Goal: Transaction & Acquisition: Purchase product/service

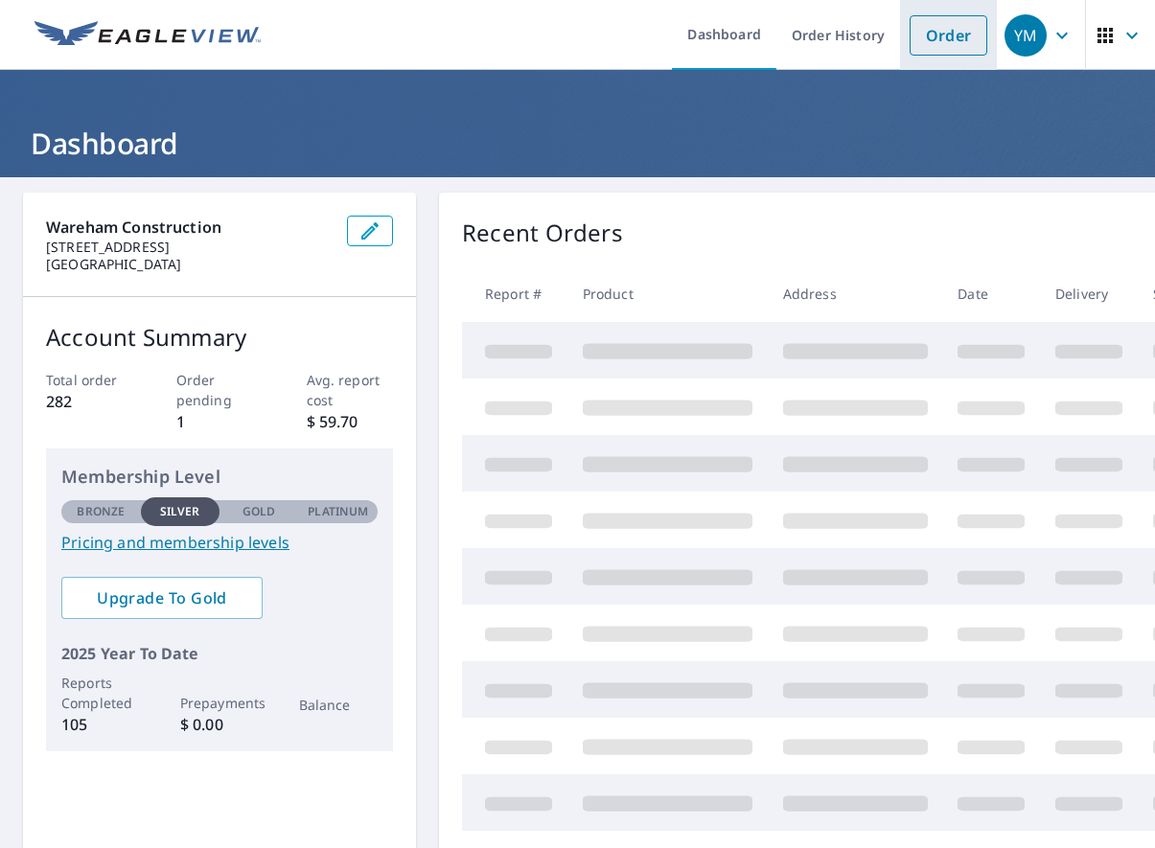
click at [948, 34] on link "Order" at bounding box center [948, 35] width 78 height 40
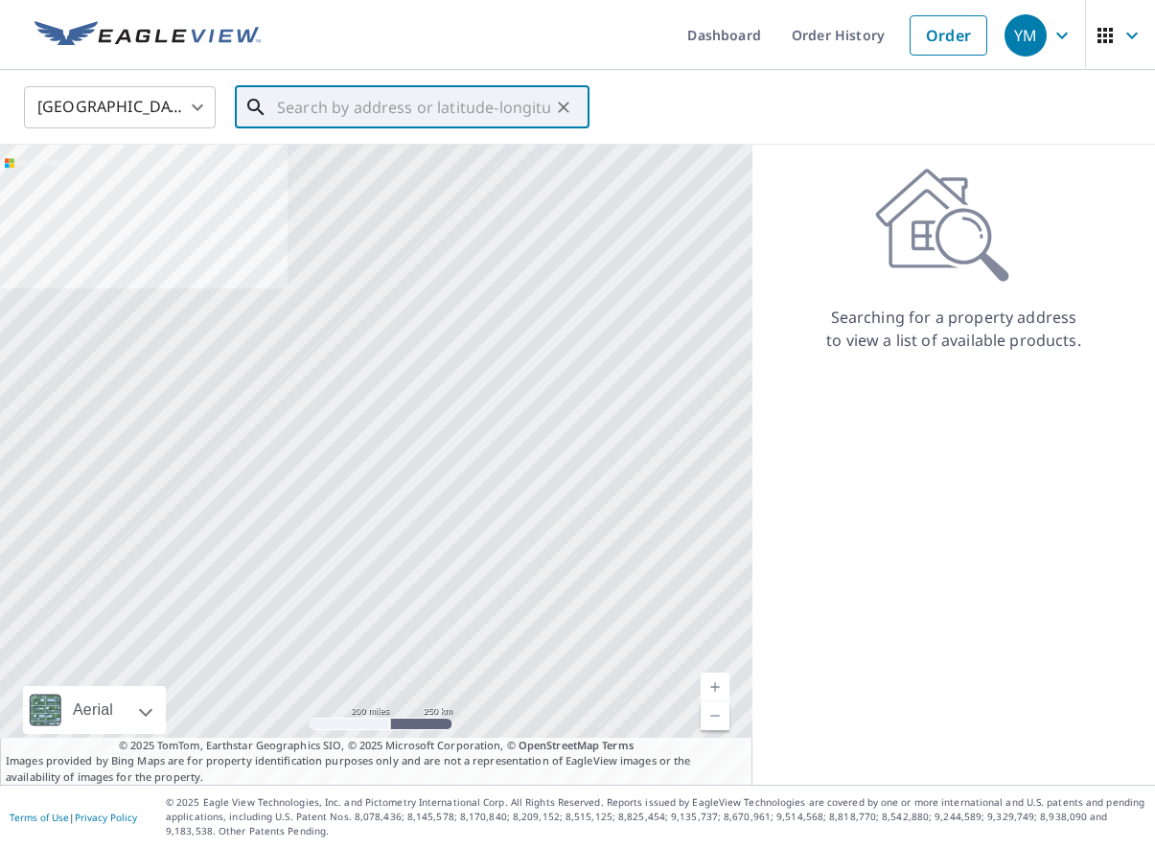
click at [439, 128] on div "​" at bounding box center [412, 107] width 355 height 42
paste input "[STREET_ADDRESS][PERSON_NAME][PERSON_NAME]"
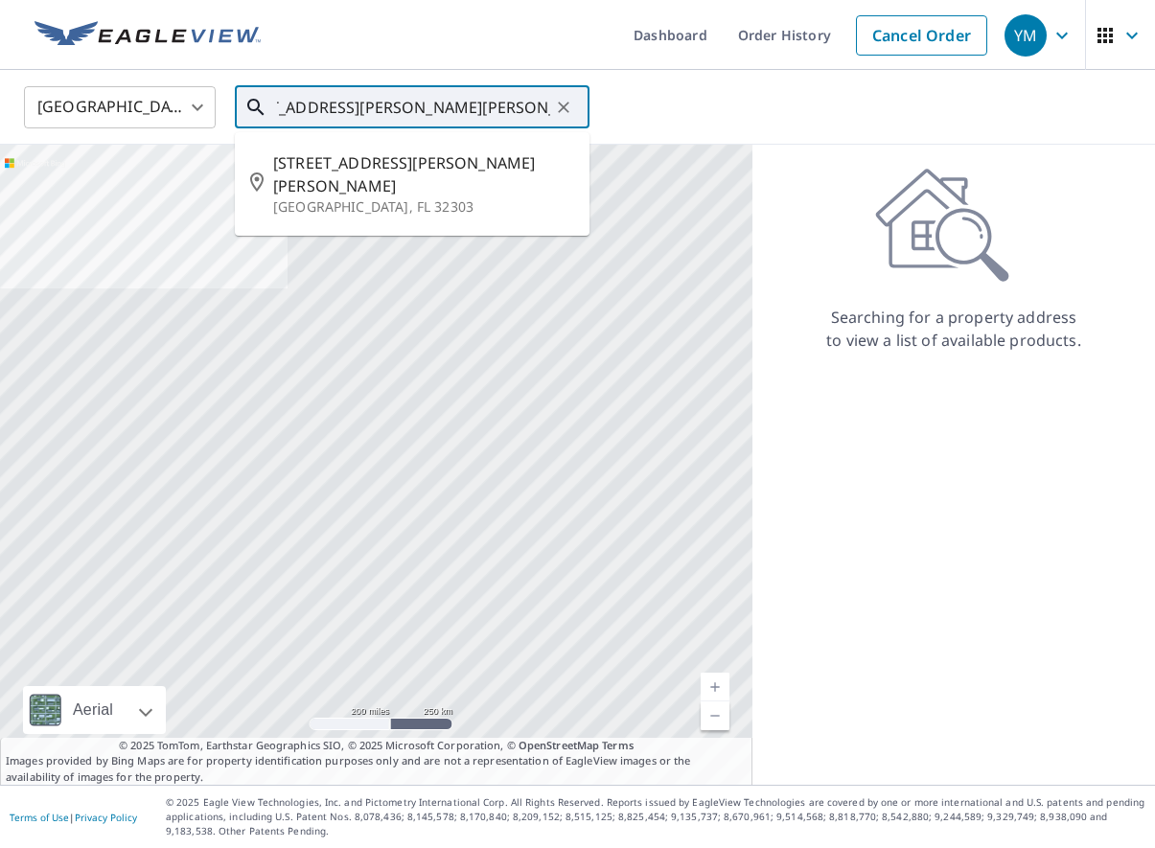
type input "[STREET_ADDRESS][PERSON_NAME][PERSON_NAME]"
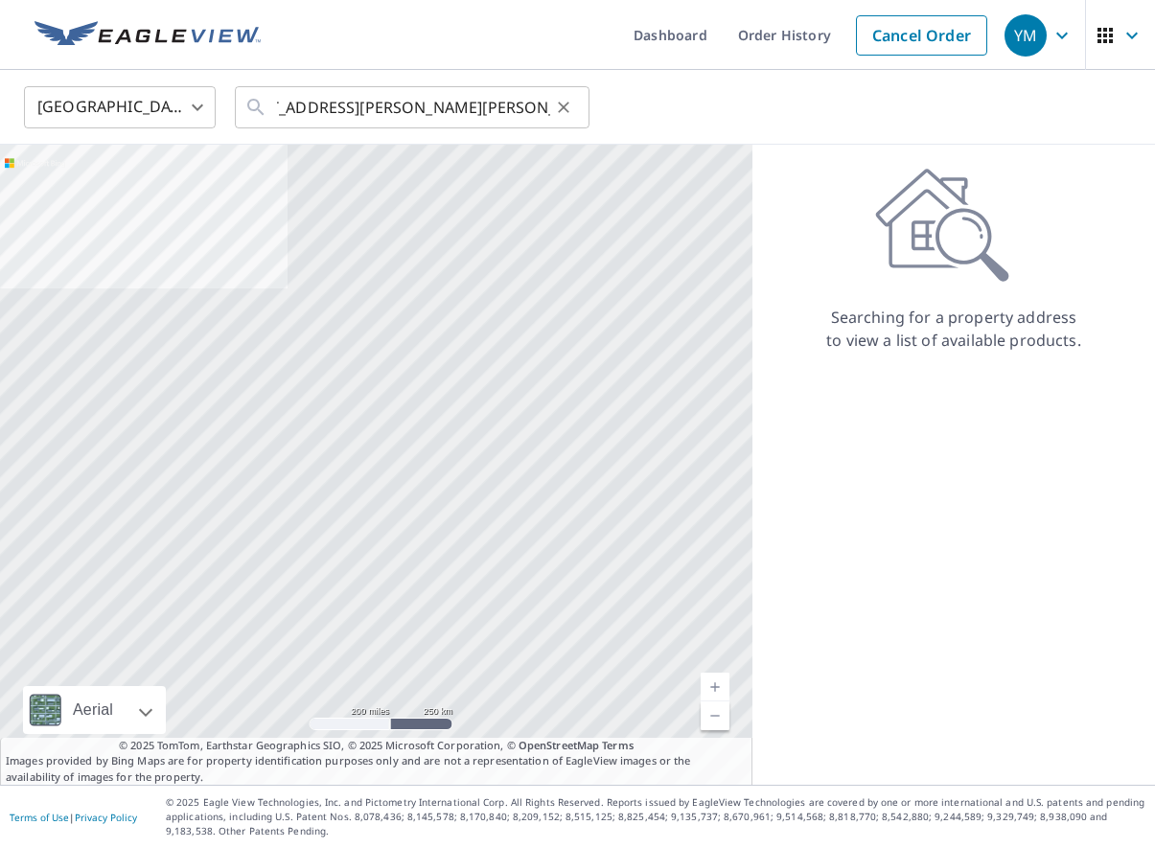
scroll to position [0, 0]
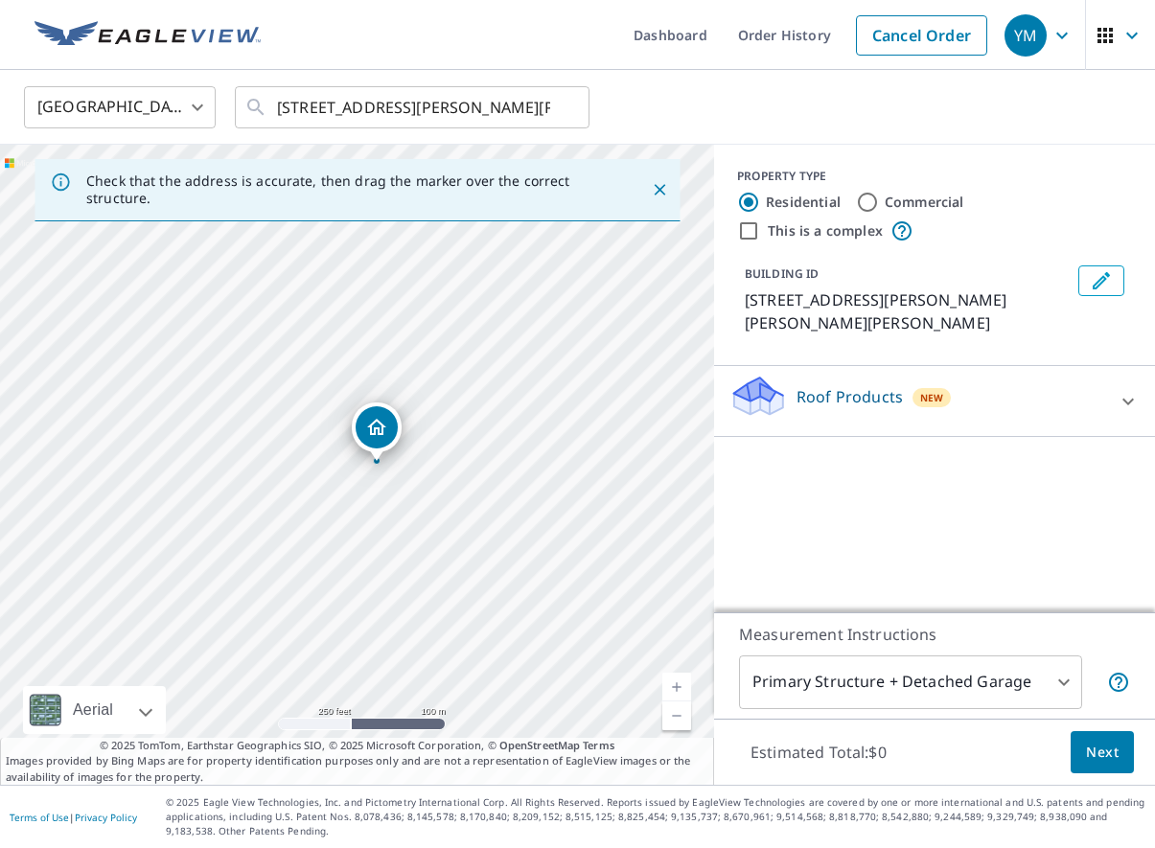
click at [845, 385] on p "Roof Products" at bounding box center [849, 396] width 106 height 23
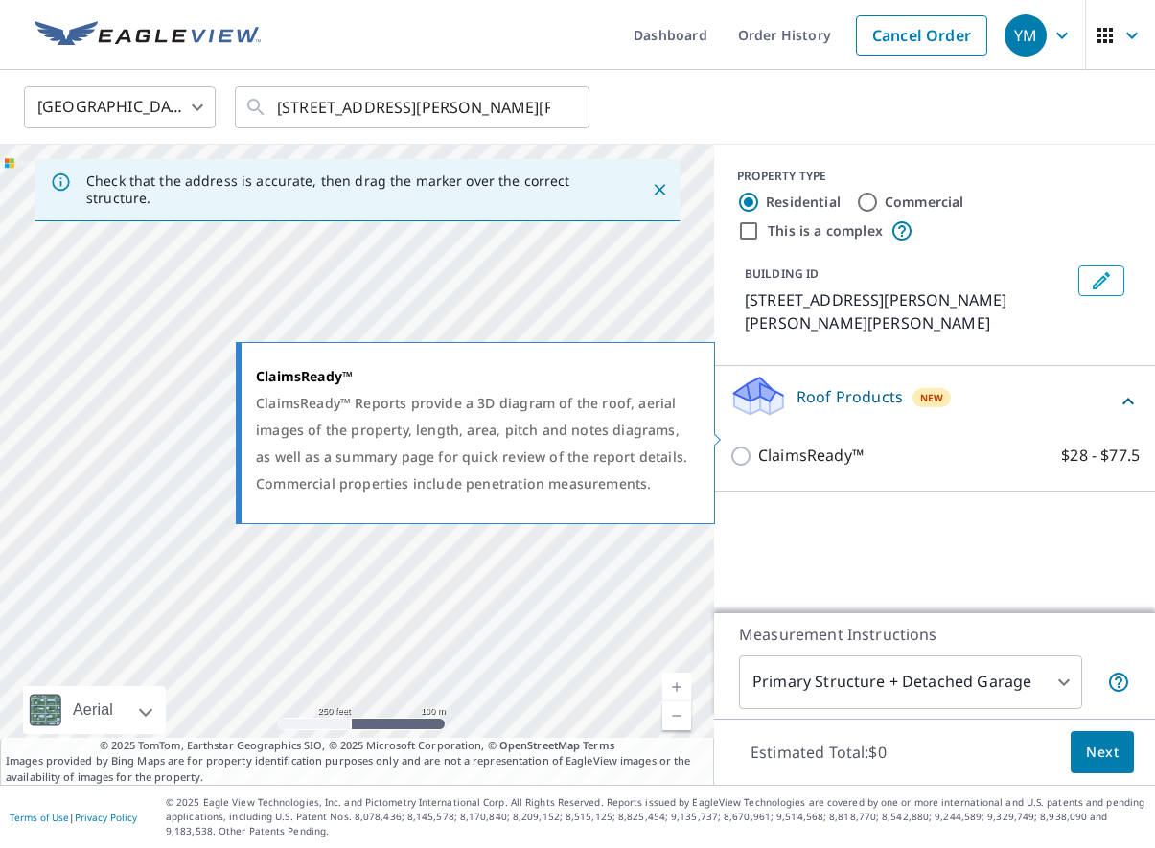
click at [793, 444] on p "ClaimsReady™" at bounding box center [810, 456] width 105 height 24
click at [758, 445] on input "ClaimsReady™ $28 - $77.5" at bounding box center [743, 456] width 29 height 23
checkbox input "true"
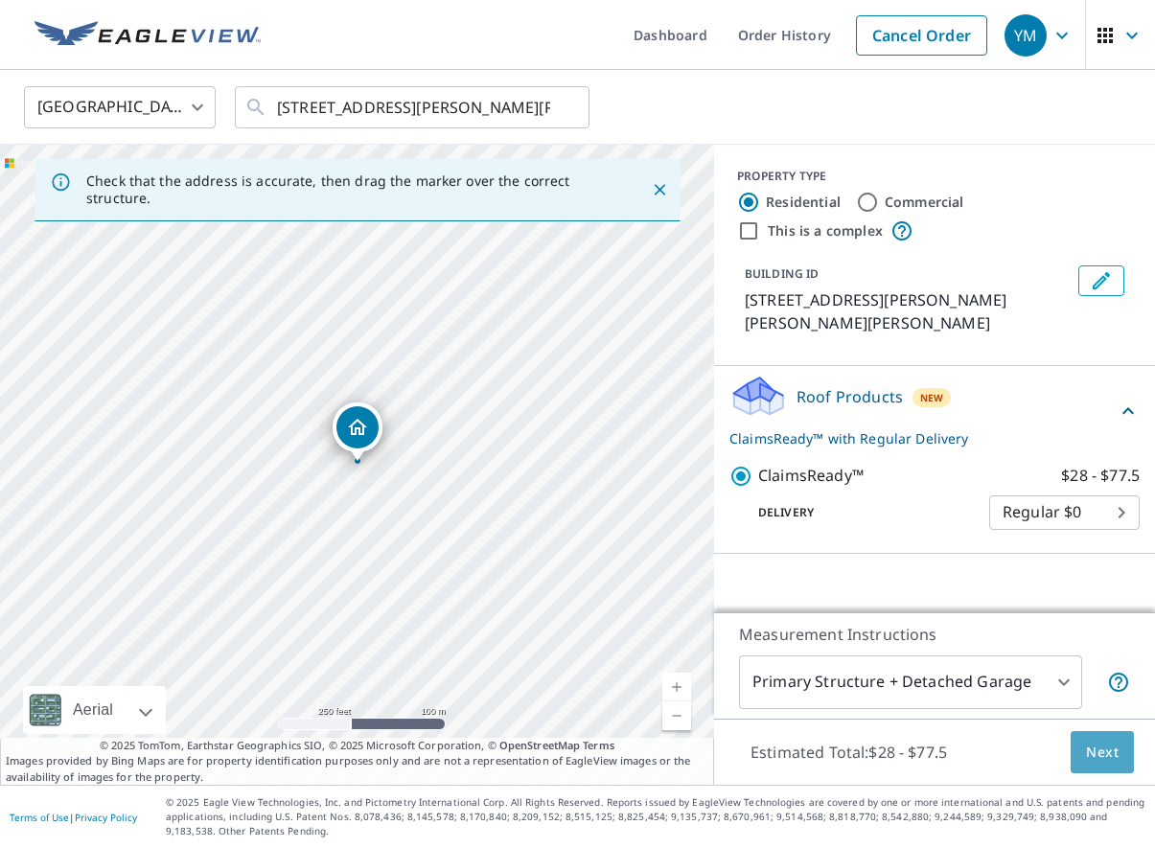
click at [1094, 746] on span "Next" at bounding box center [1102, 753] width 33 height 24
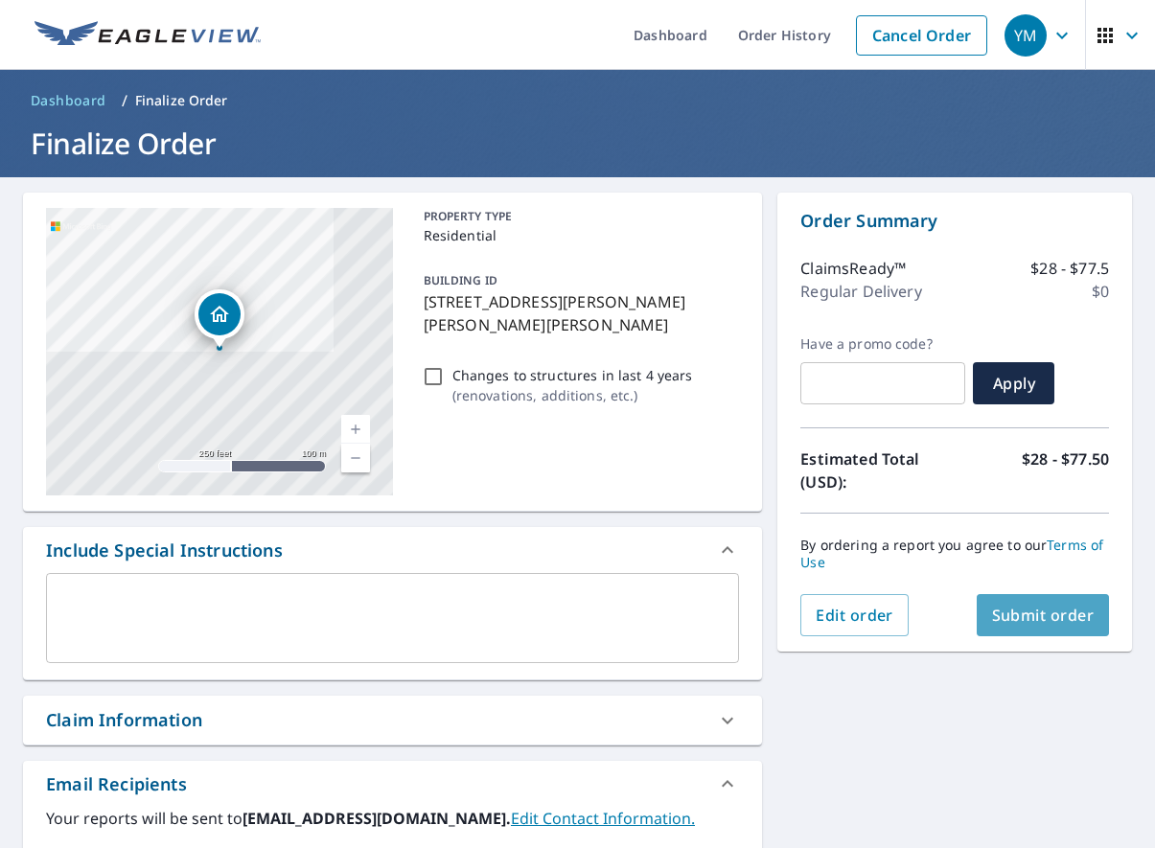
click at [1052, 621] on span "Submit order" at bounding box center [1043, 615] width 103 height 21
